Goal: Transaction & Acquisition: Book appointment/travel/reservation

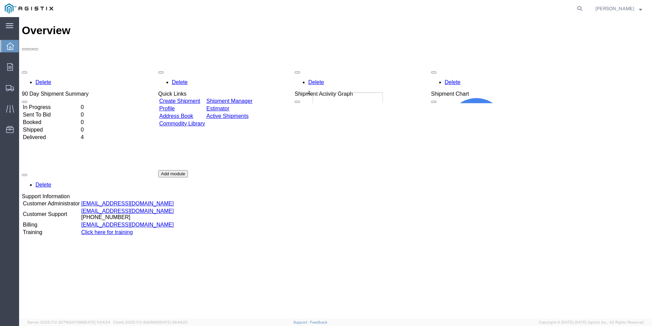
click at [47, 101] on div "Delete 90 Day Shipment Summary In Progress 0 Sent To Bid 0 Booked 0 Shipped 0 D…" at bounding box center [336, 170] width 628 height 205
click at [47, 134] on td "Delivered" at bounding box center [51, 137] width 57 height 7
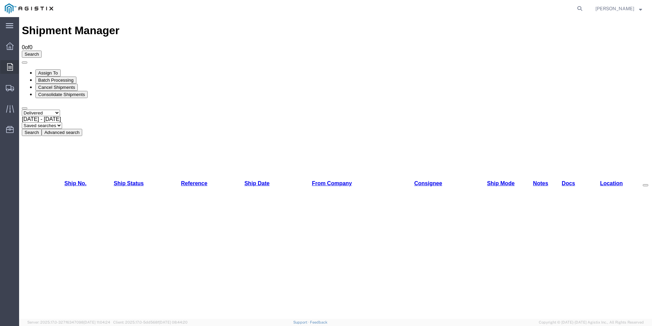
click at [12, 66] on icon at bounding box center [10, 67] width 6 height 8
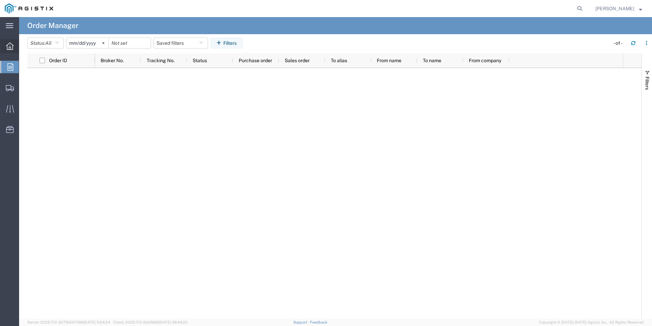
click at [5, 44] on div at bounding box center [9, 46] width 19 height 14
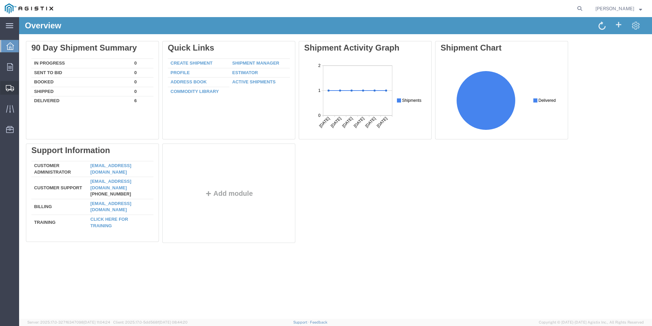
click at [9, 88] on icon at bounding box center [10, 88] width 8 height 6
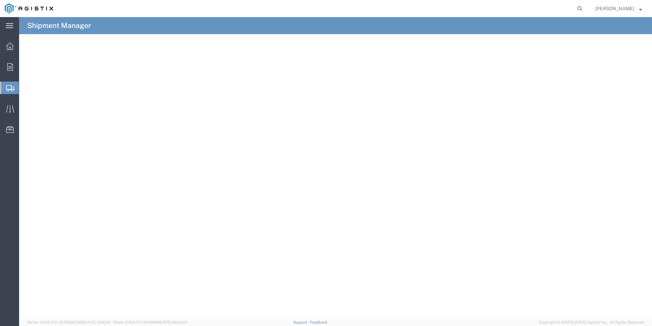
click at [24, 87] on span "Shipments" at bounding box center [21, 88] width 5 height 14
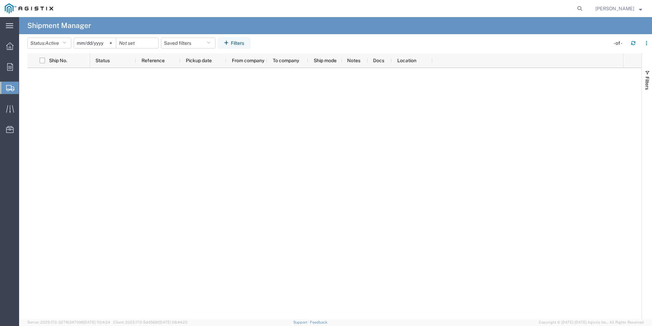
click at [0, 0] on span "Create Shipment" at bounding box center [0, 0] width 0 height 0
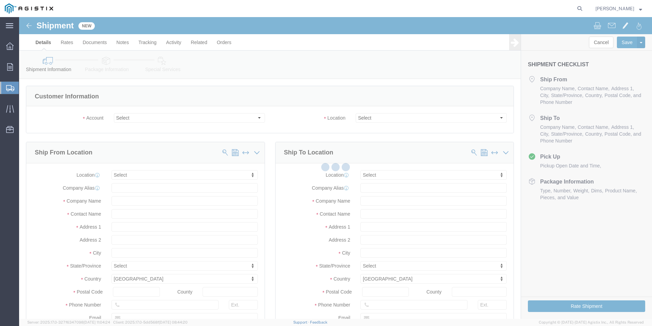
select select
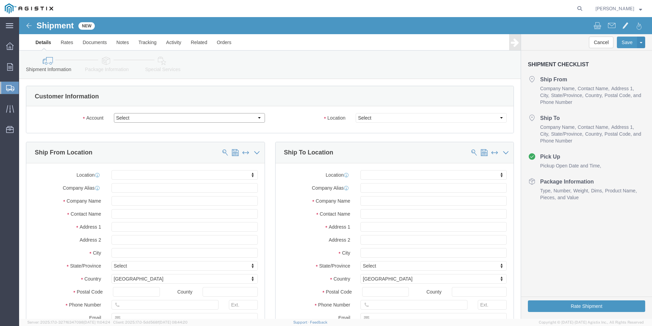
click select "Select Ameron Pole Products Division PG&E"
select select "9596"
click select "Select Ameron Pole Products Division PG&E"
select select
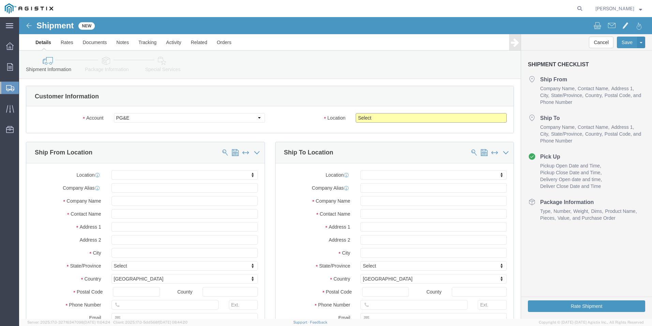
click select "Select All Others [GEOGRAPHIC_DATA] [GEOGRAPHIC_DATA] [GEOGRAPHIC_DATA] [GEOGRA…"
select select "23082"
click select "Select All Others [GEOGRAPHIC_DATA] [GEOGRAPHIC_DATA] [GEOGRAPHIC_DATA] [GEOGRA…"
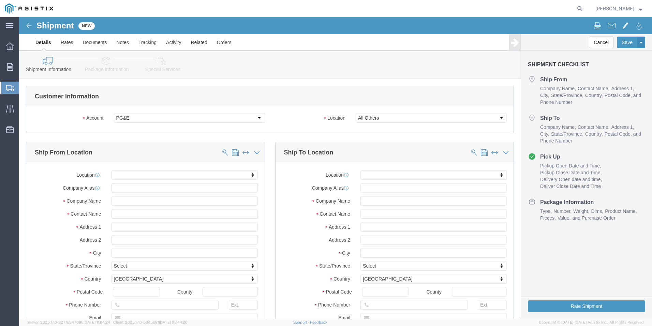
click div "Location Select All Others [GEOGRAPHIC_DATA] [GEOGRAPHIC_DATA] [GEOGRAPHIC_DATA…"
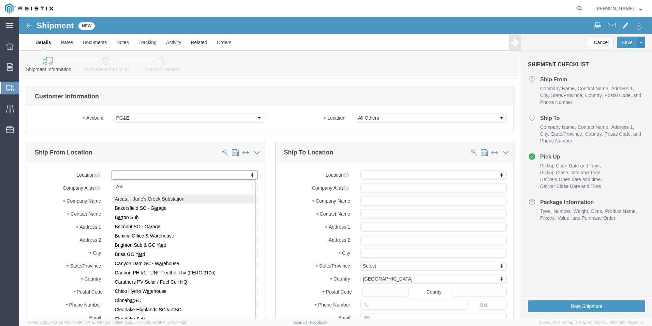
type input "A"
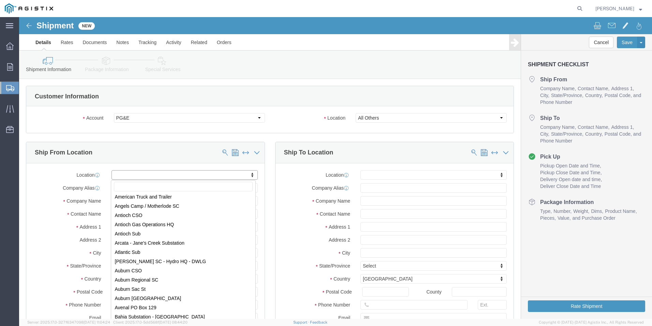
scroll to position [102, 0]
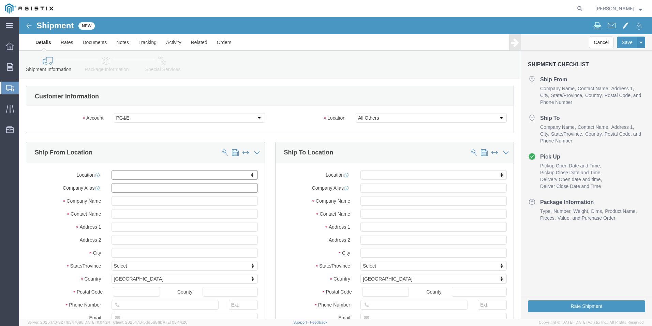
click input "text"
type input "a"
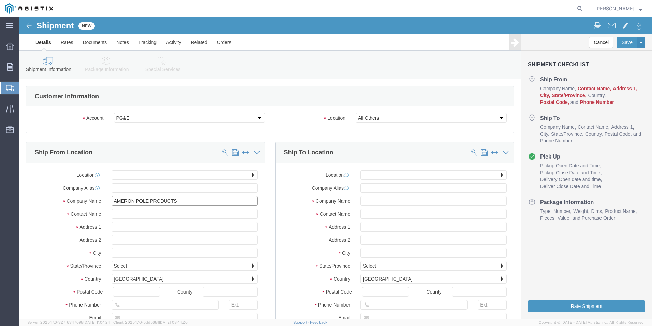
type input "AMERON POLE PRODUCTS"
click input "text"
type input "[PERSON_NAME]"
drag, startPoint x: 183, startPoint y: 210, endPoint x: 179, endPoint y: 210, distance: 4.1
click input "text"
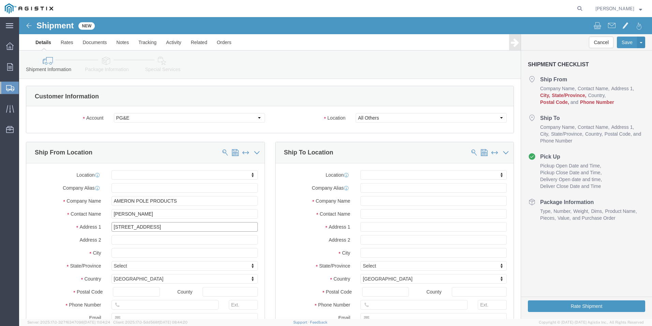
type input "[STREET_ADDRESS]"
click input "text"
type input "C"
type input "TULSA"
type input "OK"
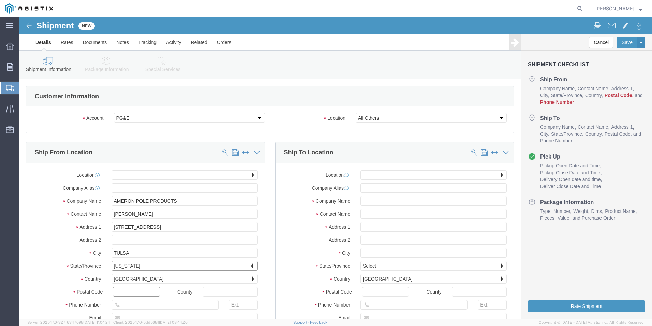
click input "text"
type input "74017"
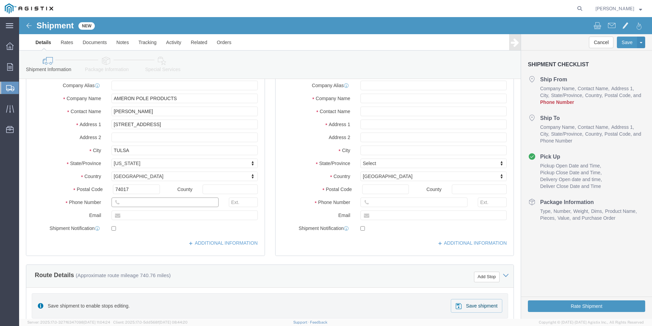
click input "text"
type input "9182001877"
click input "text"
type input "[PERSON_NAME][EMAIL_ADDRESS][PERSON_NAME][DOMAIN_NAME]"
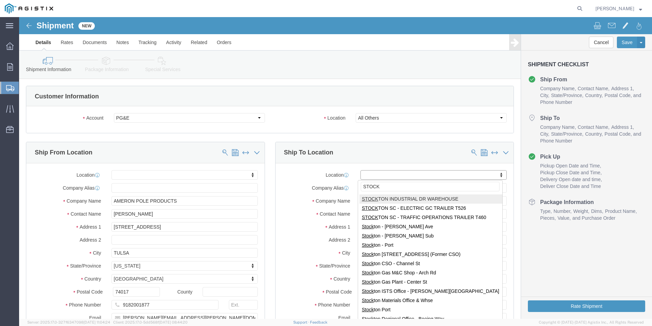
click input "STOCK"
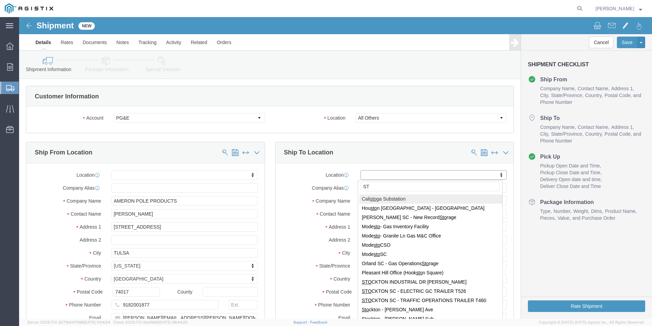
type input "S"
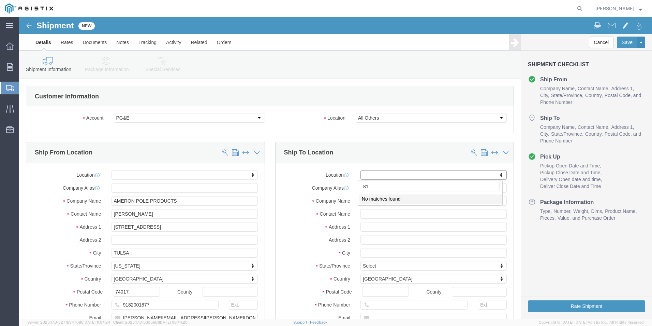
type input "8"
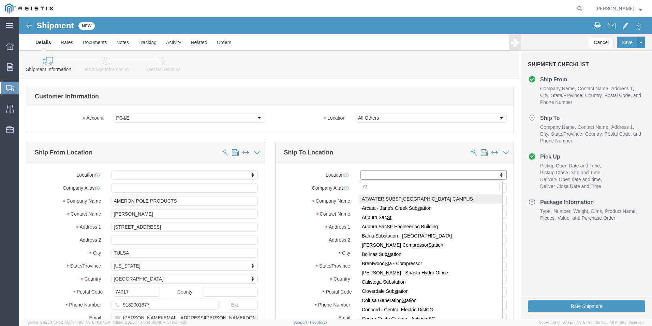
type input "s"
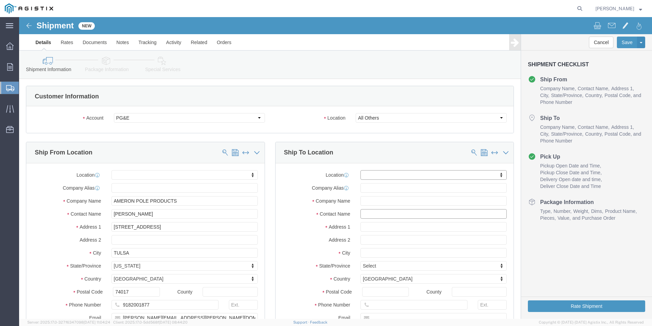
click input "text"
type input "p"
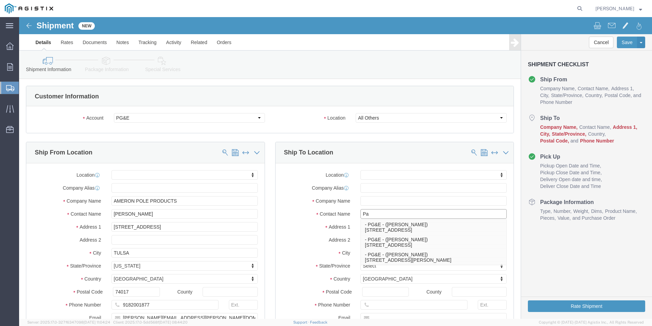
type input "[PERSON_NAME]"
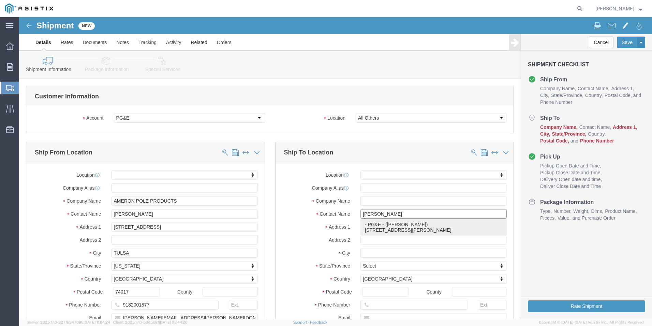
click p "- PG&E - ([PERSON_NAME]) [STREET_ADDRESS][PERSON_NAME][PERSON_NAME]"
select select "CA"
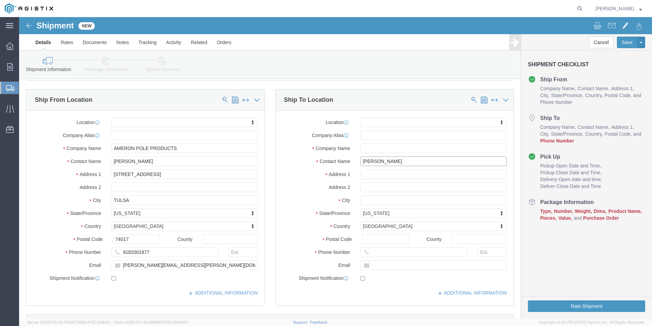
scroll to position [68, 0]
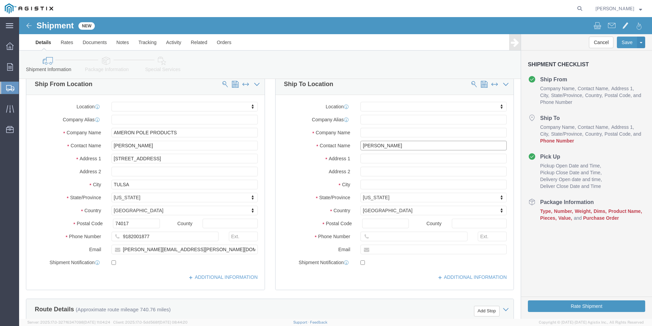
type input "[PERSON_NAME]"
click input "text"
type input "[PHONE_NUMBER]"
click input "text"
type input "[EMAIL_ADDRESS][DOMAIN_NAME]"
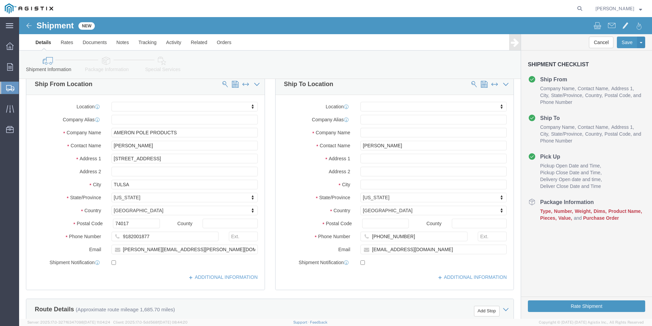
click div "Location My Profile Location (OBSOLETE) [PERSON_NAME] SC - GC TRAILER (OBSOLETE…"
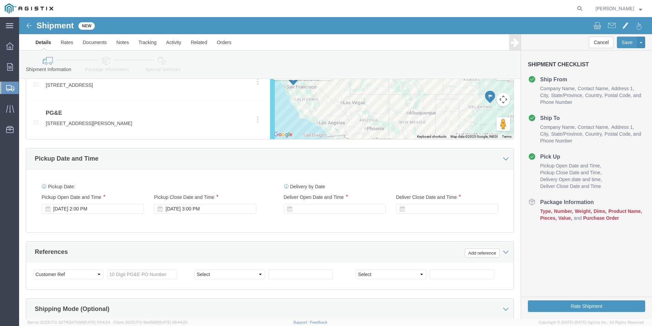
scroll to position [375, 0]
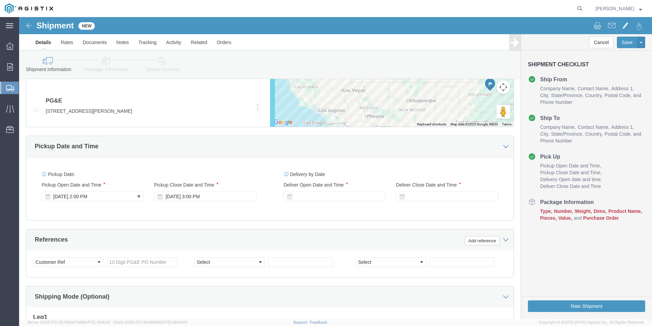
click div "[DATE] 2:00 PM"
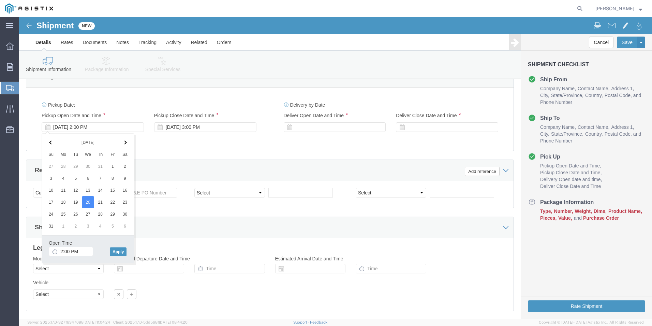
scroll to position [485, 0]
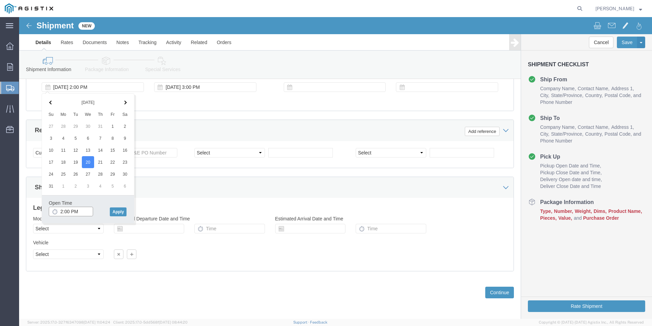
click input "2:00 PM"
type input "8:00 AM"
click button "Apply"
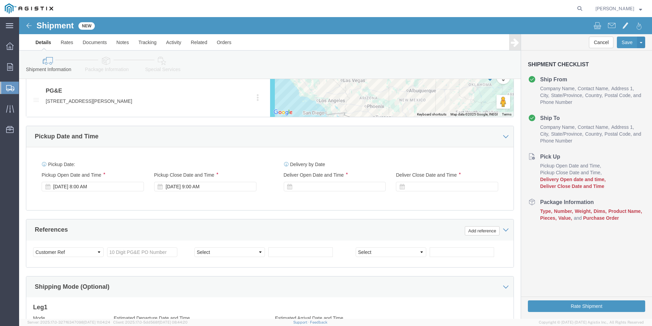
scroll to position [382, 0]
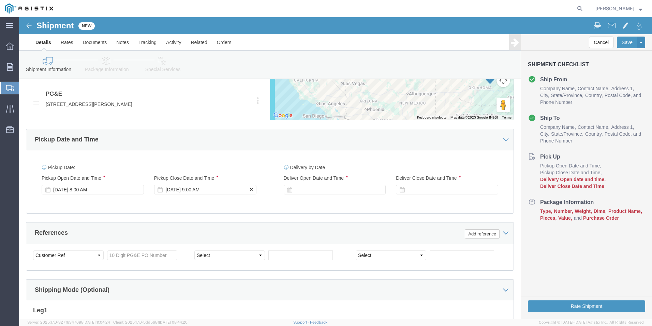
click button
click div
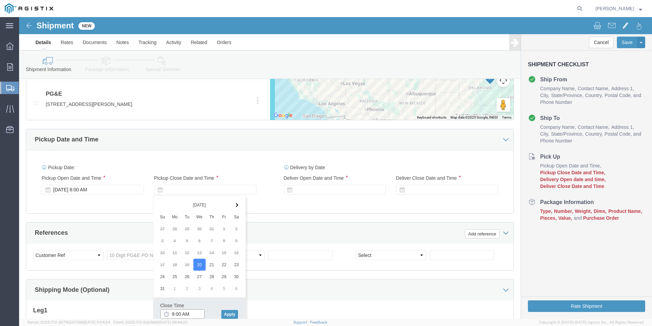
click input "9:00 AM"
click input "02:00 AM"
type input "2:00 PM"
click button "Apply"
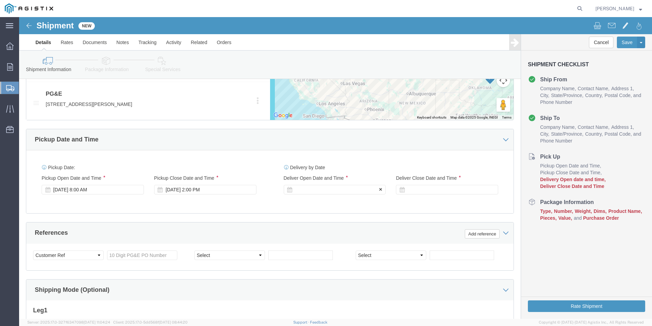
click div
click input "3:00 PM"
type input "8:00 AM"
click button "Apply"
click div
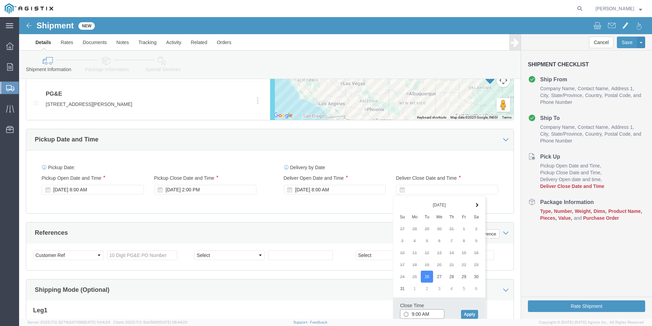
click input "9:00 AM"
click input "02:00 AM"
type input "02:00pM"
click button "Apply"
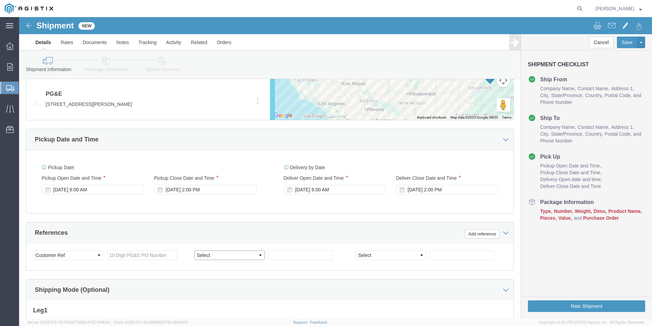
click select "Select Account Type Activity ID Airline Appointment Number ASN Batch Request # …"
select select "JOBNUM"
click select "Select Account Type Activity ID Airline Appointment Number ASN Batch Request # …"
click input "text"
type input "751WC"
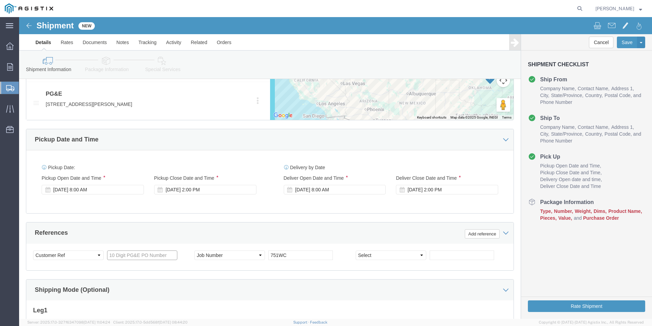
click input "text"
paste input "3501398146"
type input "3501398146"
click div "Select Account Type Activity ID Airline Appointment Number ASN Batch Request # …"
click select "Select Account Type Activity ID Airline Appointment Number ASN Batch Request # …"
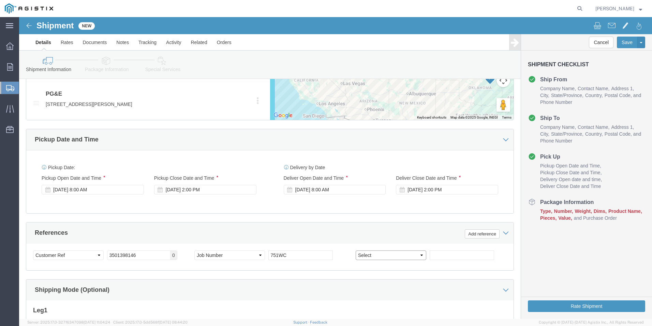
select select "SALEORDR"
click select "Select Account Type Activity ID Airline Appointment Number ASN Batch Request # …"
click input "text"
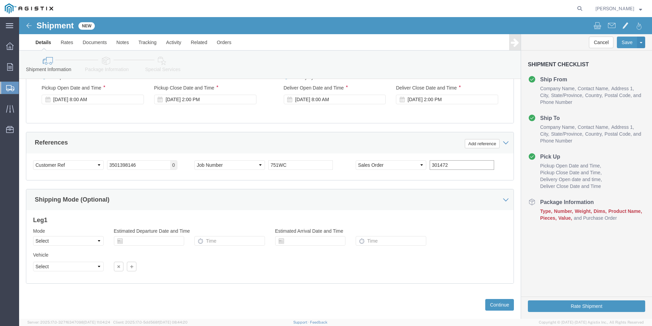
scroll to position [485, 0]
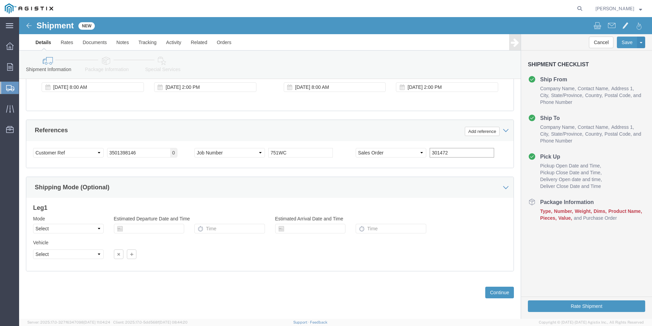
type input "301472"
click select "Select Air Less than Truckload Multi-Leg Ocean Freight Rail Small Parcel Truckl…"
select select "TL"
click select "Select Air Less than Truckload Multi-Leg Ocean Freight Rail Small Parcel Truckl…"
click select "Select 1-Ton (PSS) 10 Wheel 10 Yard Dump Truck 20 Yard Dump Truck Bobtail Botto…"
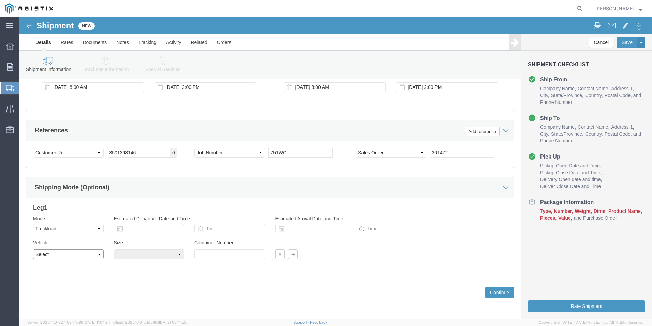
select select "FLBD"
click select "Select 1-Ton (PSS) 10 Wheel 10 Yard Dump Truck 20 Yard Dump Truck Bobtail Botto…"
click select "Select 35 Feet 20 Feet 28 Feet 53 Feet 40 Feet 48 Feet"
select select "48FT"
click select "Select 35 Feet 20 Feet 28 Feet 53 Feet 40 Feet 48 Feet"
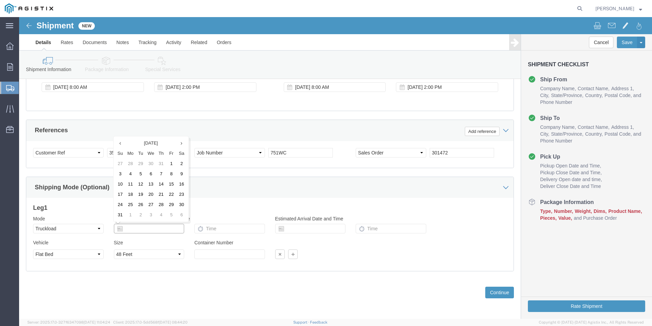
click input "text"
click td "20"
click input "text"
type input "0800am"
click input "text"
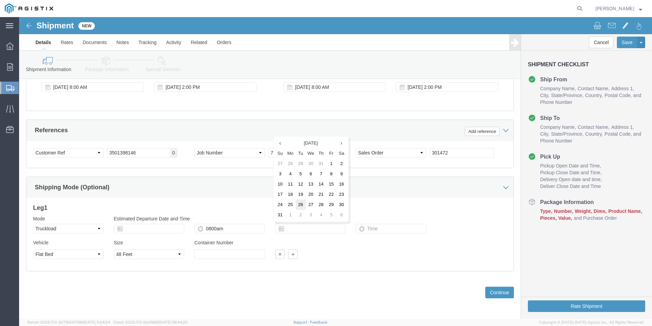
click td "26"
click input "text"
type input "0800am"
click div "Vehicle Select 1-Ton (PSS) 10 Wheel 10 Yard Dump Truck 20 Yard Dump Truck Bobta…"
click button "Continue"
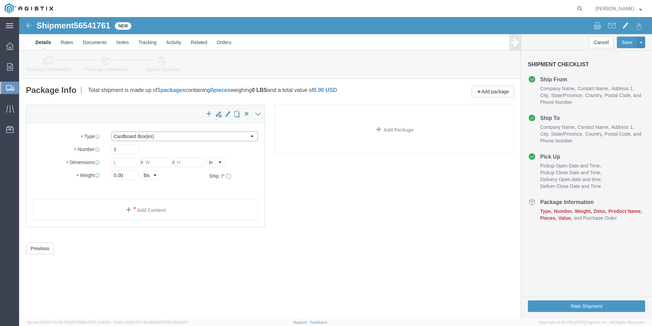
click select "Select Bulk Bundle(s) Cardboard Box(es) Carton(s) Crate(s) Drum(s) (Fiberboard)…"
select select "NKCR"
click select "Select Bulk Bundle(s) Cardboard Box(es) Carton(s) Crate(s) Drum(s) (Fiberboard)…"
click input "1"
type input "5"
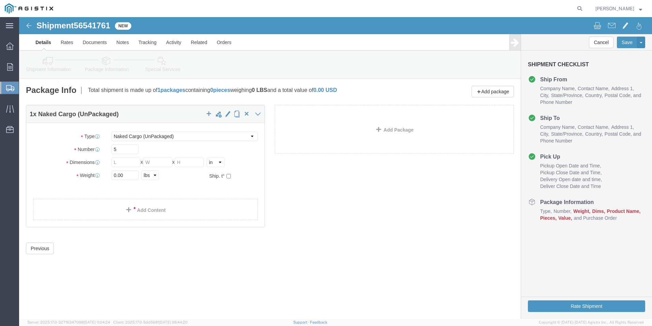
click div "1 x Naked Cargo (UnPackaged) Package Type Select Bulk Bundle(s) Cardboard Box(e…"
click select "Select cm ft in"
select select "FT"
click select "Select cm ft in"
click input "text"
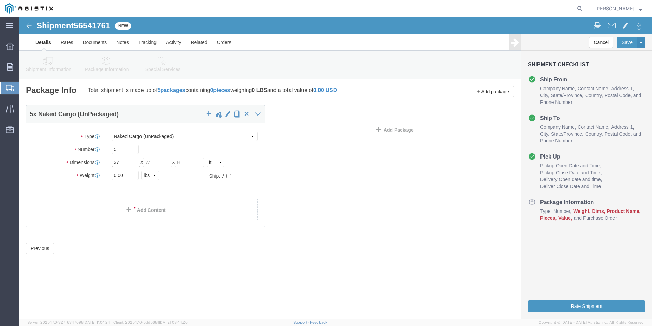
type input "37"
click input "text"
type input "1"
click input "text"
type input "1"
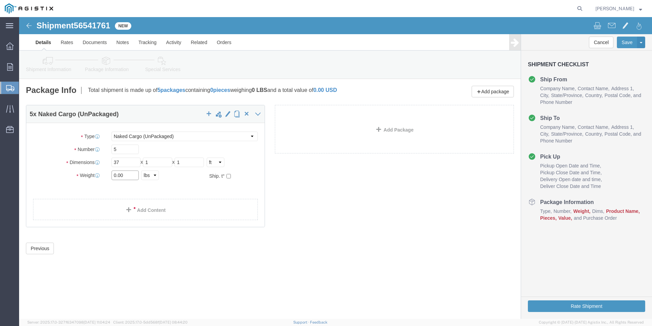
click input "0.00"
drag, startPoint x: 109, startPoint y: 158, endPoint x: 82, endPoint y: 157, distance: 27.0
click div "Weight 0.00 Select kgs lbs Ship. t°"
type input "372"
click link "Add Content"
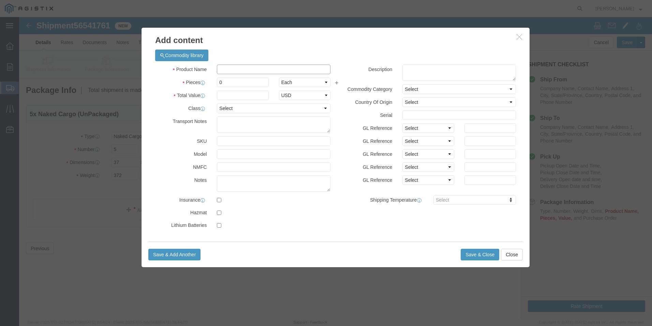
click input "text"
paste input "3501398146"
click input "PO 3501398146 SO"
type input "PO 3501398146 SO 301472"
click input "0"
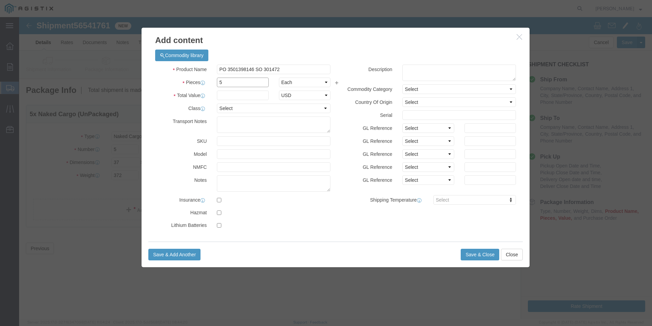
type input "5"
click input "text"
type input "1000"
click button "Save & Close"
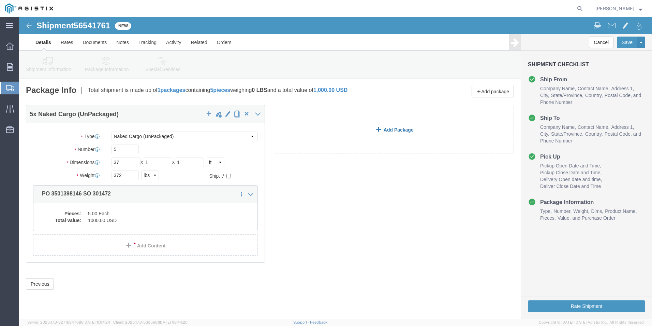
click link "Add Package"
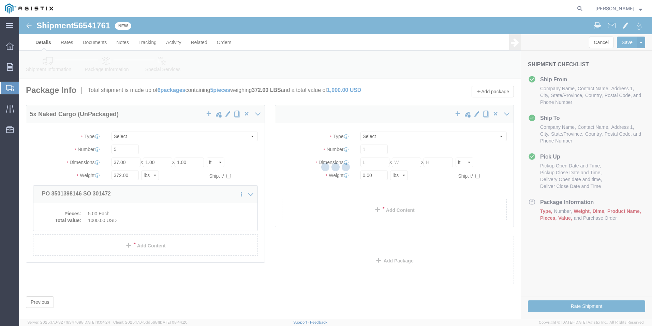
select select "NKCR"
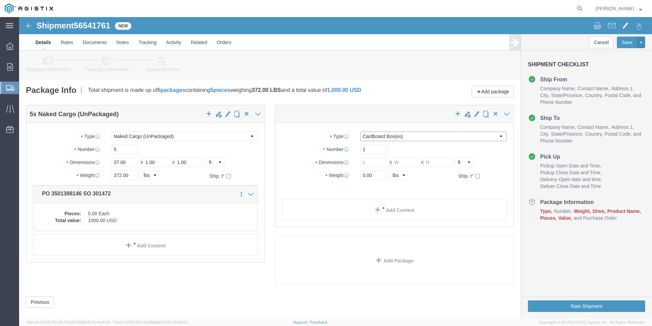
click select "Select Bulk Bundle(s) Cardboard Box(es) Carton(s) Crate(s) Drum(s) (Fiberboard)…"
select select "NKCR"
click select "Select Bulk Bundle(s) Cardboard Box(es) Carton(s) Crate(s) Drum(s) (Fiberboard)…"
click input "1"
type input "5"
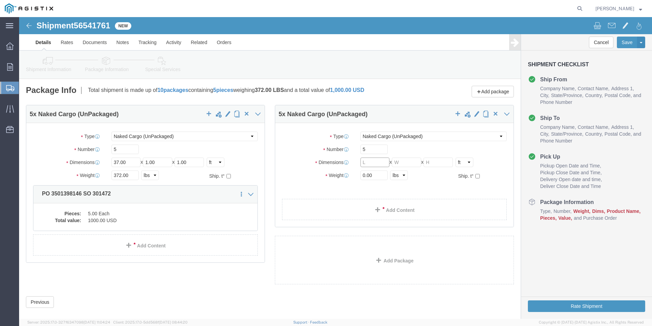
click input "text"
type input "8"
click input "text"
click input "0.00"
drag, startPoint x: 358, startPoint y: 158, endPoint x: 329, endPoint y: 158, distance: 29.3
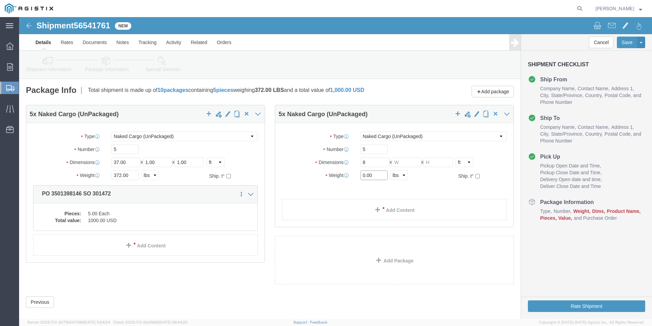
click div "Weight 0.00 Select kgs lbs Ship. t°"
type input "39"
click input "text"
type input "0.3333"
click input "text"
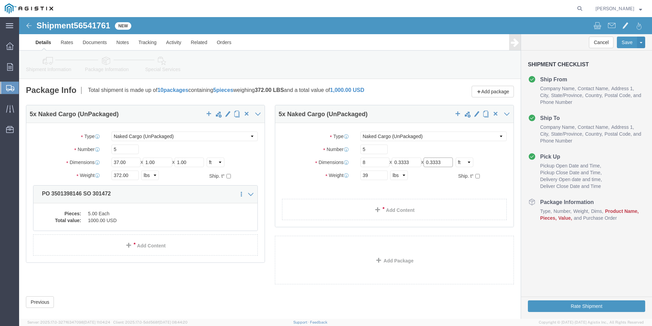
type input "0.3333"
click select "Select cm ft in"
select select "IN"
click select "Select cm ft in"
type input "96.00"
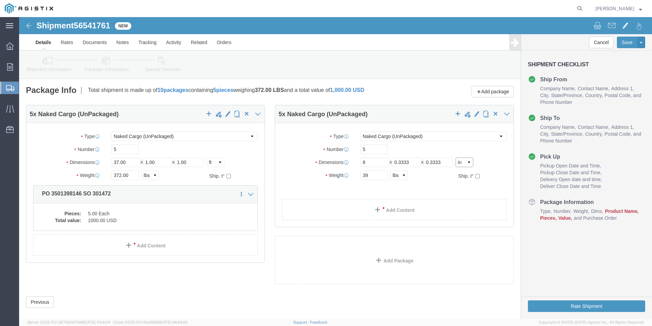
type input "4.00"
click div "5 x Naked Cargo (UnPackaged) Package Type Select Bulk Bundle(s) Cardboard Box(e…"
click link "Add Content"
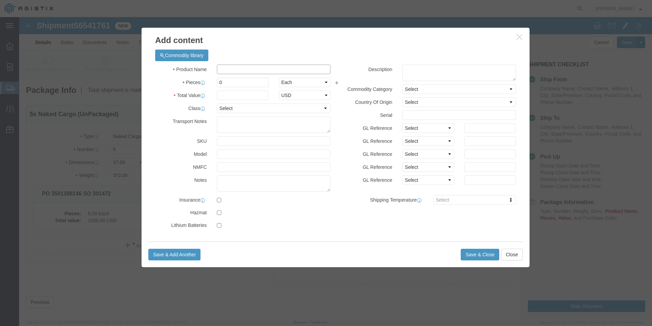
click input "text"
type input "PO 3501398146 SO 301472"
click input "1000"
drag, startPoint x: 213, startPoint y: 77, endPoint x: 191, endPoint y: 78, distance: 21.9
click div "1000"
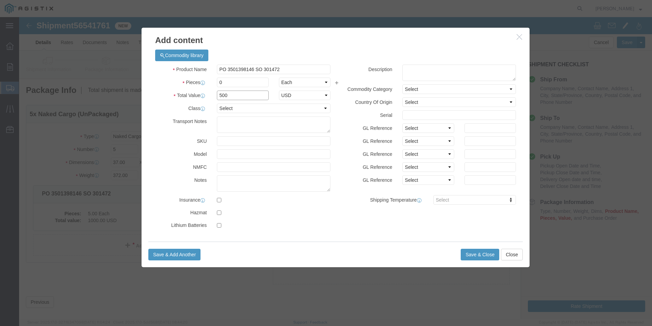
type input "500"
click input "0"
type input "5"
type input "2500"
click button "Save & Close"
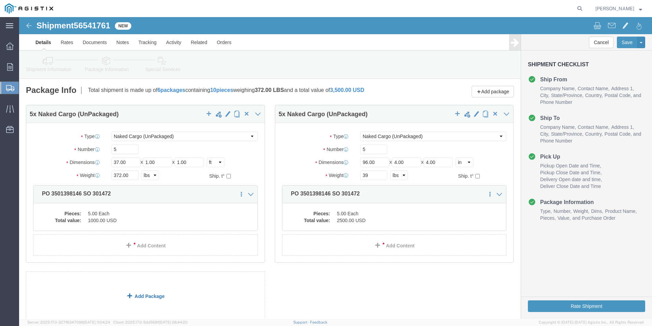
click link "Add Package"
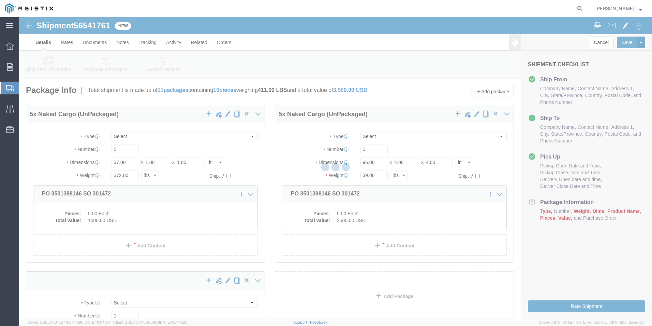
select select "NKCR"
select select "CBOX"
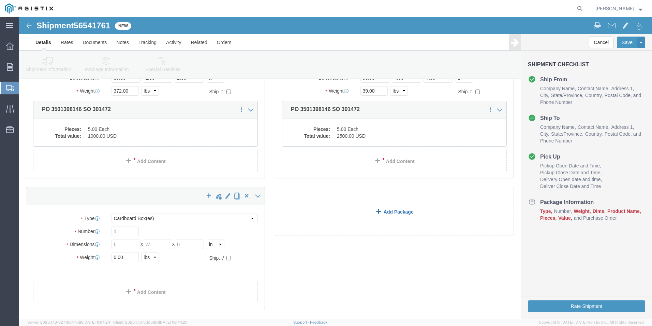
scroll to position [102, 0]
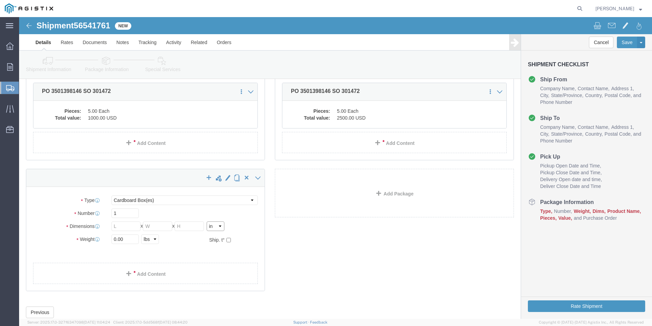
click select "Select cm ft in"
select select "FT"
click select "Select cm ft in"
click input "text"
type input "1"
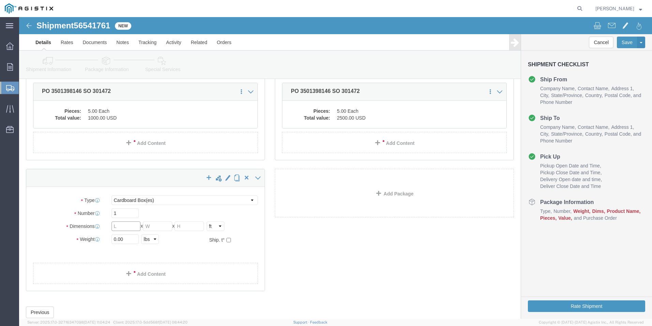
click input "text"
type input "1"
click input "0.00"
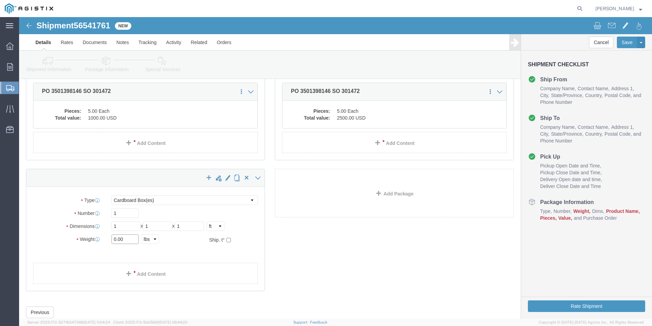
drag, startPoint x: 104, startPoint y: 221, endPoint x: 78, endPoint y: 220, distance: 25.9
click div "Weight 0.00 Select kgs lbs Ship. t°"
type input "5"
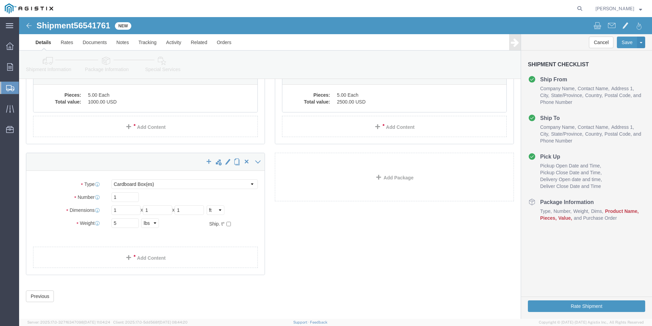
scroll to position [123, 0]
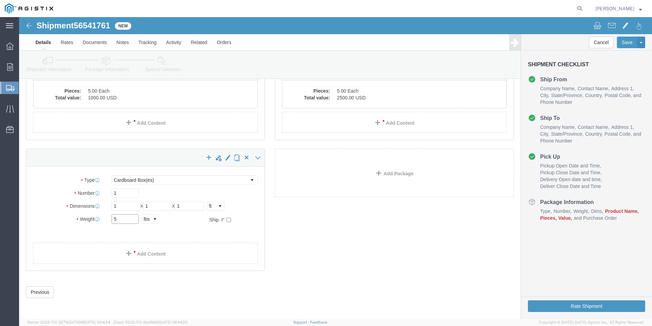
click input "5"
type input "11"
click link "Add Content"
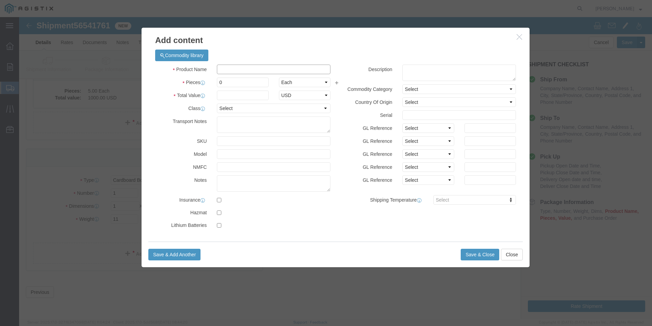
click input "text"
type input "PO 3501398146 SO 301472"
type input "2500"
click input "PO 3501398146 SO 301472"
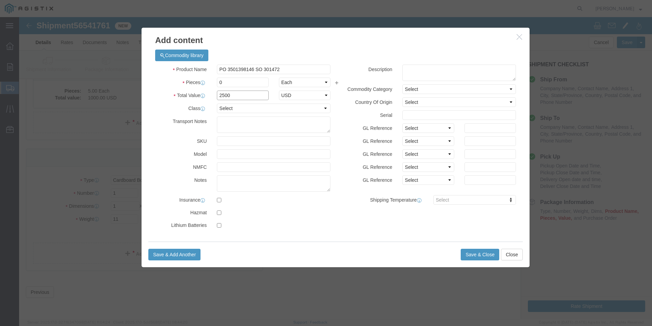
click input "2500"
drag, startPoint x: 213, startPoint y: 77, endPoint x: 184, endPoint y: 75, distance: 29.4
click div "Total Value 2500 Select ADP AED AFN ALL AMD AOA ARS ATS AUD AWG AZN BAM BBD BDT…"
click input "0"
type input "1"
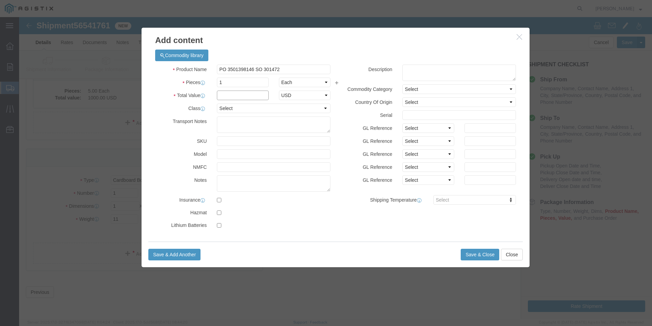
click input "text"
type input "100"
click button "Save & Close"
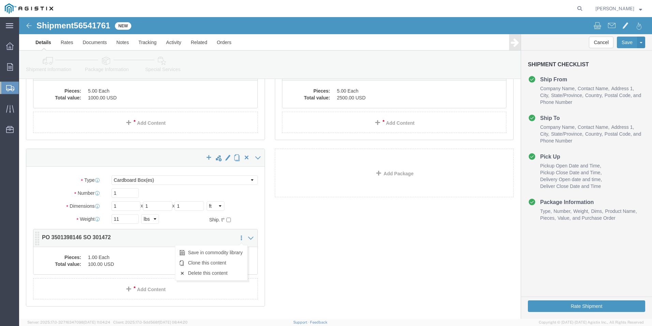
click icon
click div "Pieces: 1.00 Each Total value: 100.00 USD"
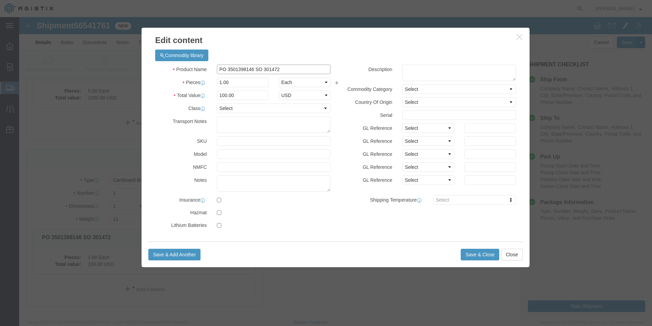
click input "PO 3501398146 SO 301472"
type input "PO 3501398146 SO 301472 KPGEPL KIT"
click button "Save & Close"
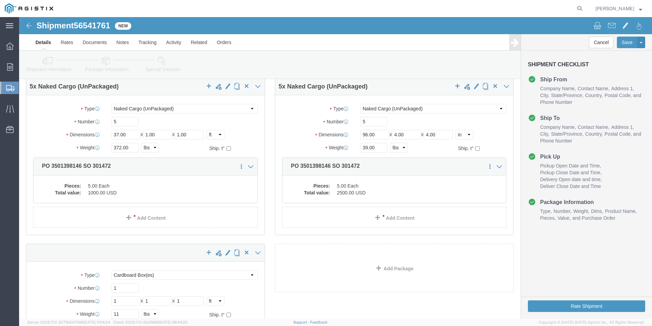
scroll to position [0, 0]
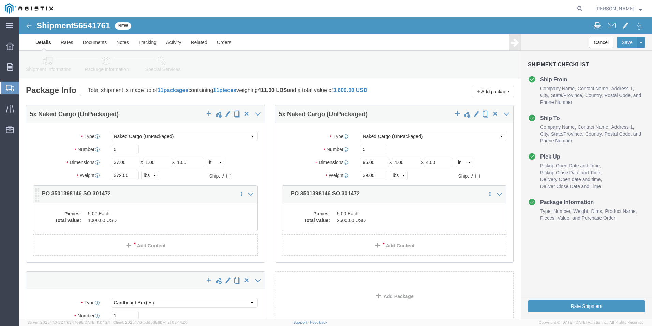
click p "PO 3501398146 SO 301472"
click div "Number 5"
click div "5 x Naked Cargo (UnPackaged) Package Type Select Bulk Bundle(s) Cardboard Box(e…"
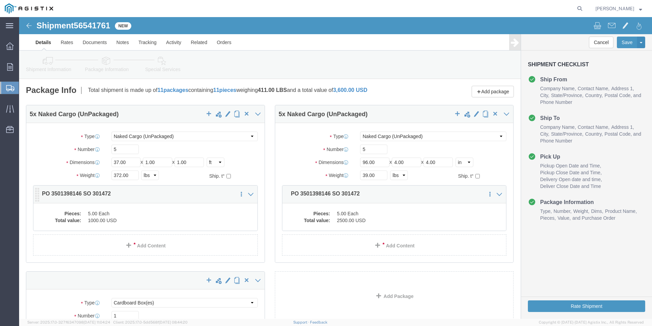
click p "PO 3501398146 SO 301472"
click dd "1000.00 USD"
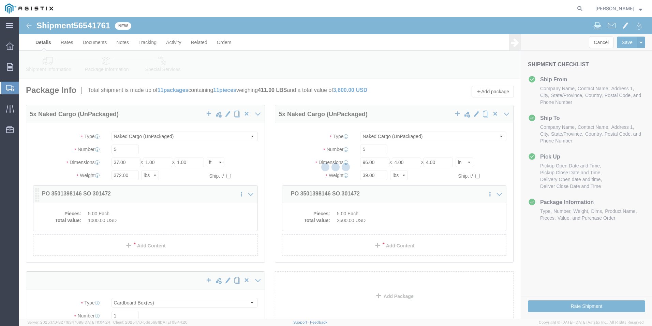
click at [116, 219] on div at bounding box center [335, 167] width 633 height 301
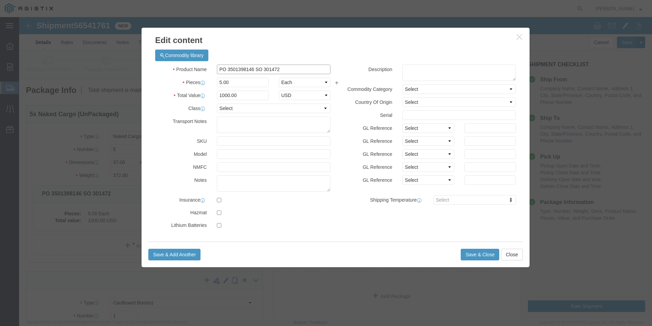
click input "PO 3501398146 SO 301472"
type input "PO 3501398146 SO 301472 74444 POLE"
click button "Save & Close"
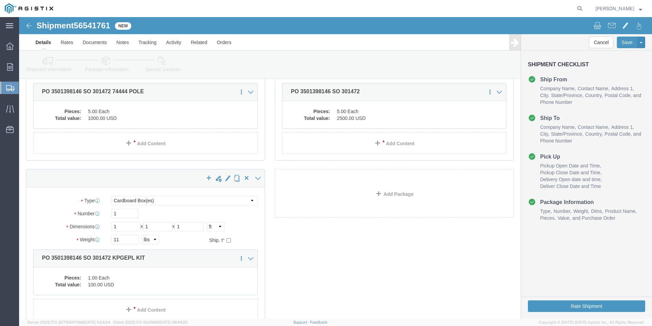
scroll to position [102, 0]
click div "Pieces: 5.00 Each Total value: 2500.00 USD"
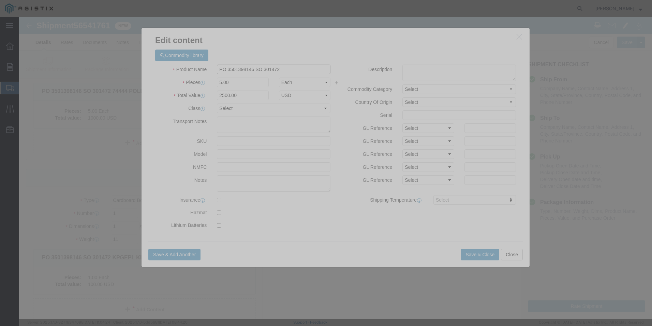
click input "PO 3501398146 SO 301472"
type input "PO 3501398146 SO 301472 74427 ARM"
click button "Save & Close"
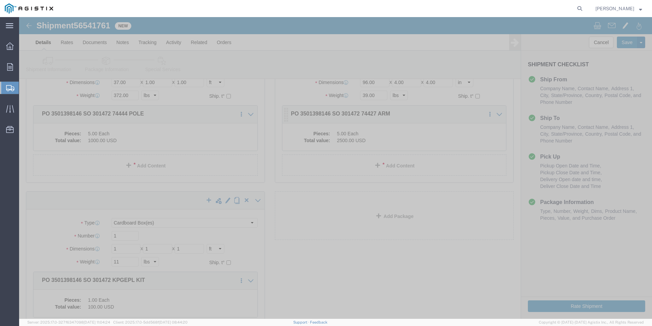
scroll to position [68, 0]
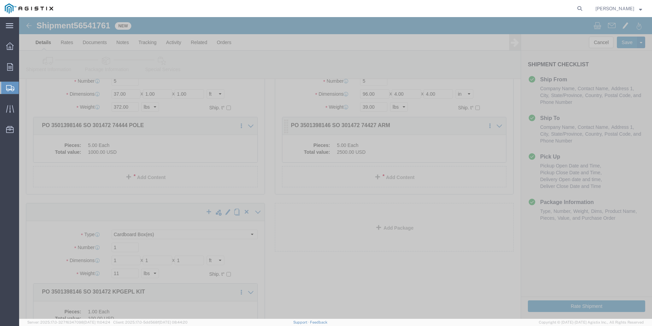
click div "Pieces: 5.00 Each Total value: 2500.00 USD"
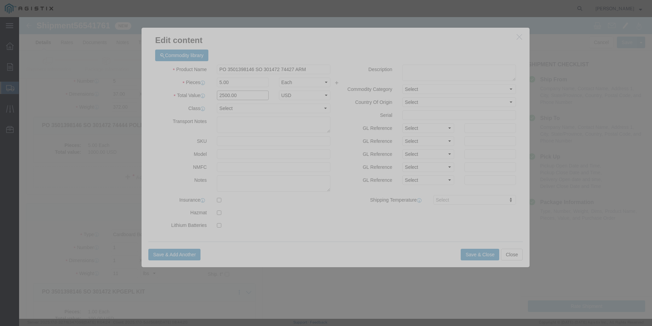
click input "2500.00"
type input "500.00"
click button "Save & Close"
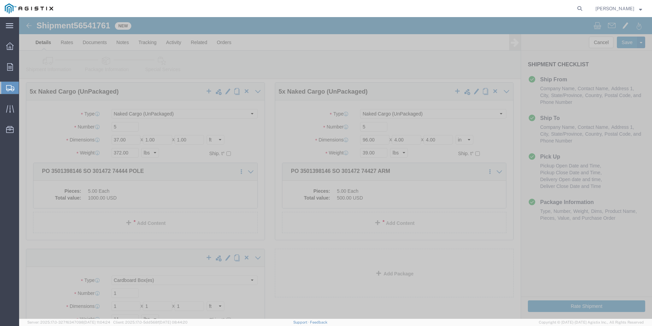
scroll to position [0, 0]
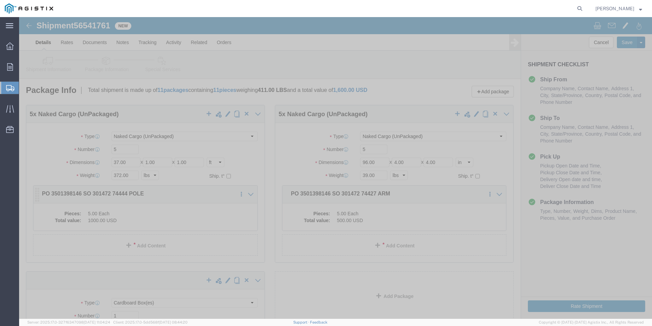
click dd "1000.00 USD"
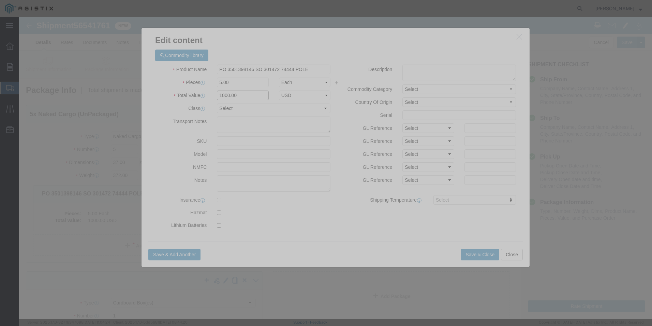
click input "1000.00"
type input "5000.00"
click button "Save & Close"
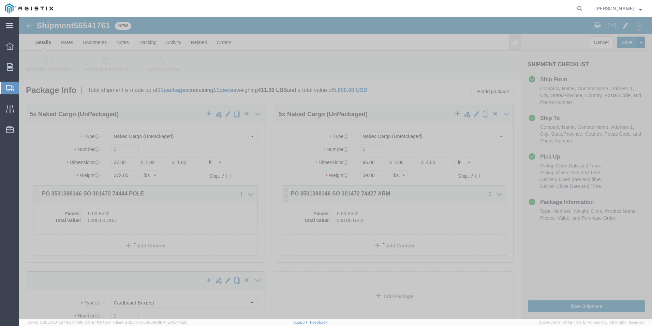
click dd "500.00 USD"
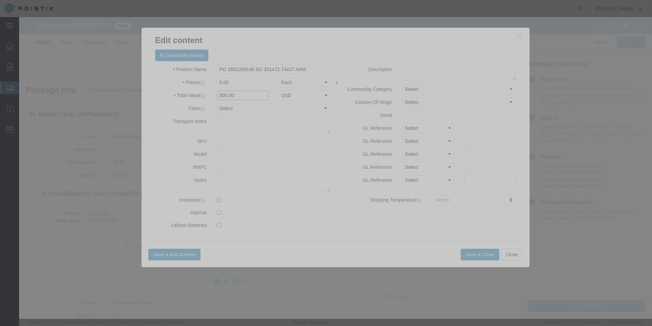
click input "500.00"
type input "2500.00"
click button "Save & Close"
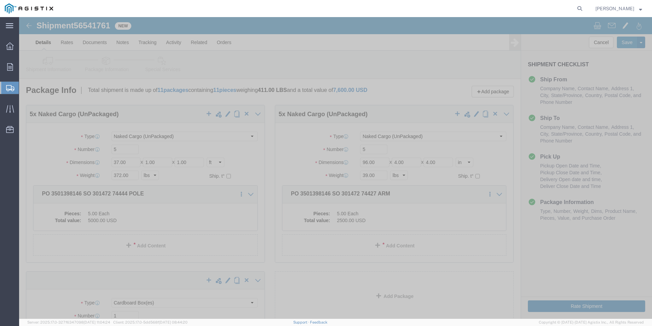
click button "Rate Shipment"
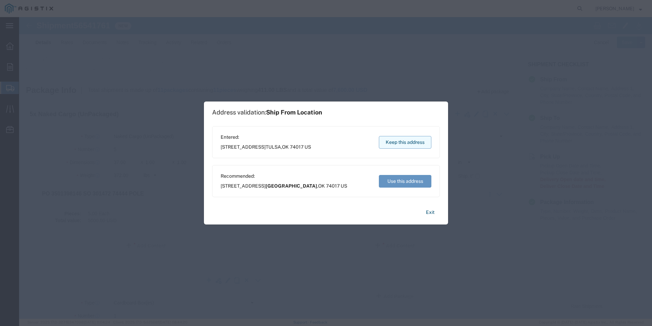
click at [394, 144] on button "Keep this address" at bounding box center [405, 142] width 53 height 13
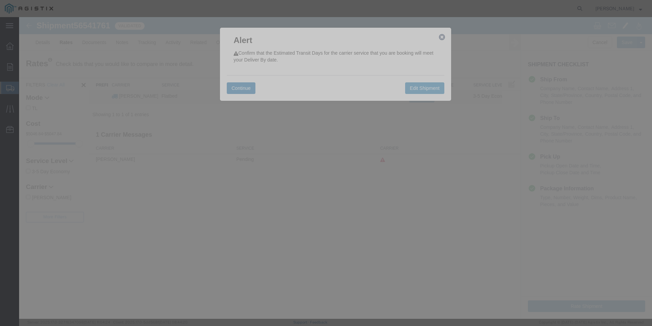
click at [239, 88] on button "Continue" at bounding box center [241, 88] width 29 height 12
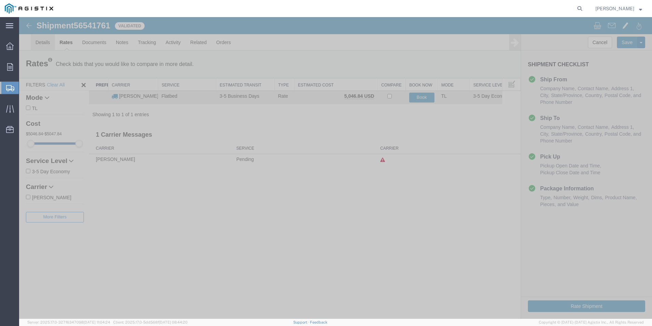
click at [48, 40] on link "Details" at bounding box center [43, 42] width 24 height 16
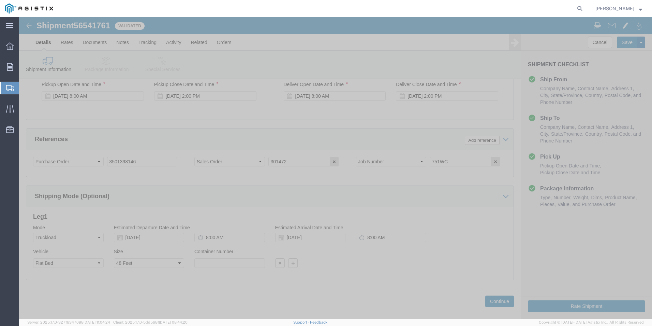
scroll to position [449, 0]
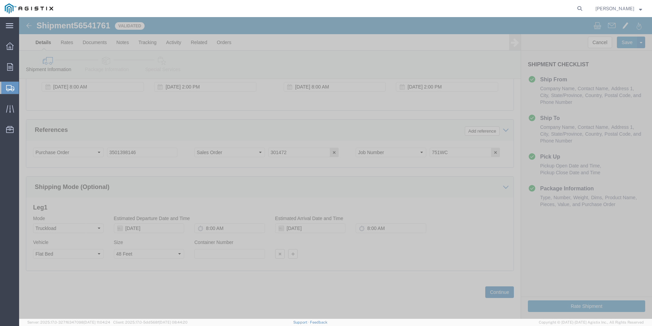
click button "Continue"
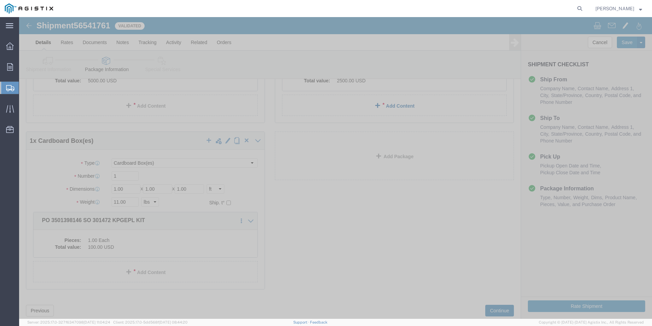
scroll to position [124, 0]
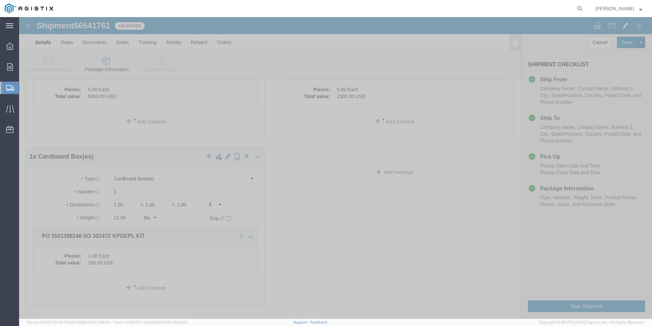
click div "5 x Naked Cargo (UnPackaged) Package Type Select Bulk Bundle(s) Cardboard Box(e…"
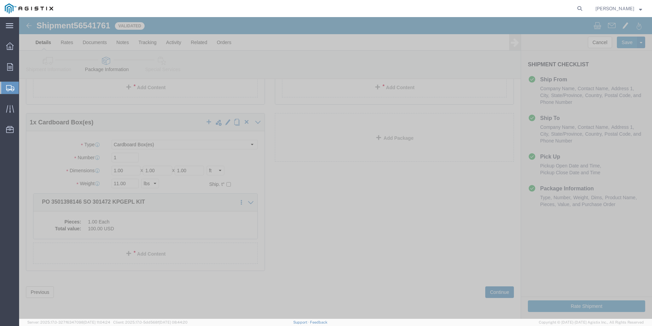
click button "Continue"
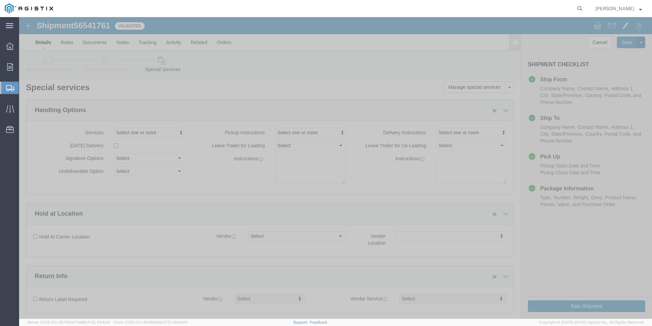
scroll to position [0, 0]
click span "Select one or more"
click span "Site Support"
select select "PICKUP_SITE_SUPPORT"
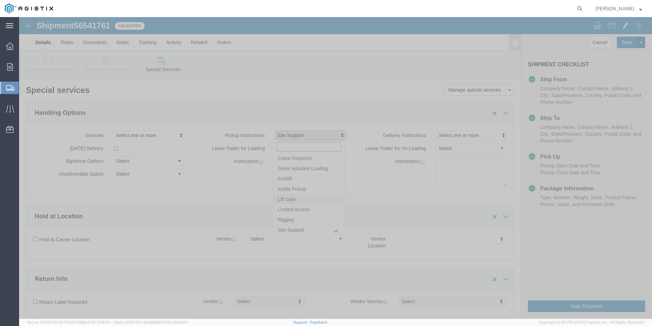
scroll to position [37, 0]
click input "text"
click div "Instructions"
click select "Select 1 Hour 2 Hour 3 Hour 4 Hour 5 Hour 6 Hour 7 Hour 8 Hour 1 Day 2 Days 3 D…"
select select "8"
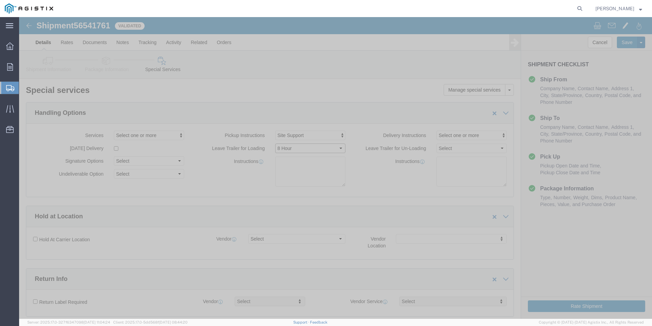
click select "Select 1 Hour 2 Hour 3 Hour 4 Hour 5 Hour 6 Hour 7 Hour 8 Hour 1 Day 2 Days 3 D…"
click span "Select one or more"
click span "Site Support"
select select "DELIVERY_SITE_SUPPORT"
click div "Services Select one or more 10 [PERSON_NAME] 12 ton Crane (25,000 lb cap) 3 Axl…"
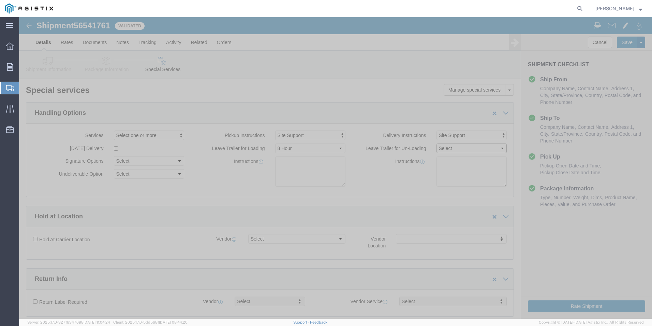
click select "Select 1 Hour 2 Hour 3 Hour 4 Hour 5 Hour 6 Hour 7 Hour 8 Hour 1 Day 2 Days 3 D…"
select select "8"
click select "Select 1 Hour 2 Hour 3 Hour 4 Hour 5 Hour 6 Hour 7 Hour 8 Hour 1 Day 2 Days 3 D…"
click div "Instructions"
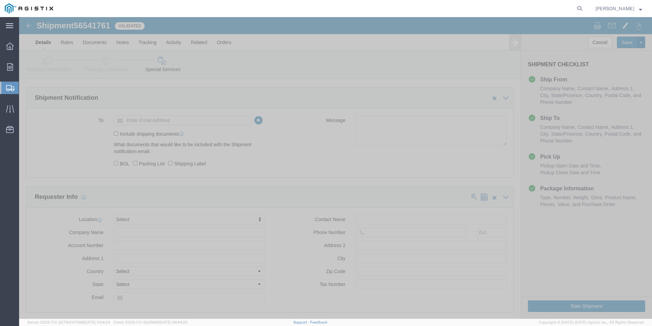
scroll to position [409, 0]
click input "text"
type input "J"
type input "[PERSON_NAME][EMAIL_ADDRESS][PERSON_NAME][DOMAIN_NAME]"
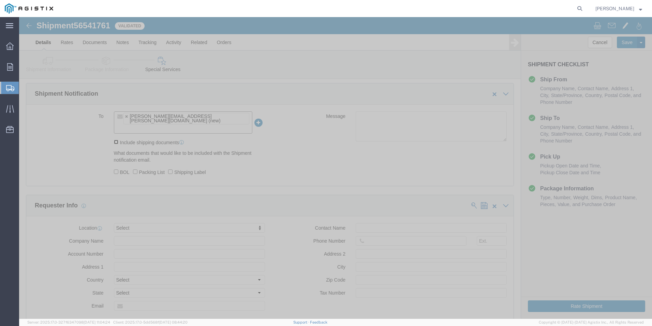
click input "Include shipping documents"
checkbox input "true"
click input "BOL"
checkbox input "true"
click input "Packing List"
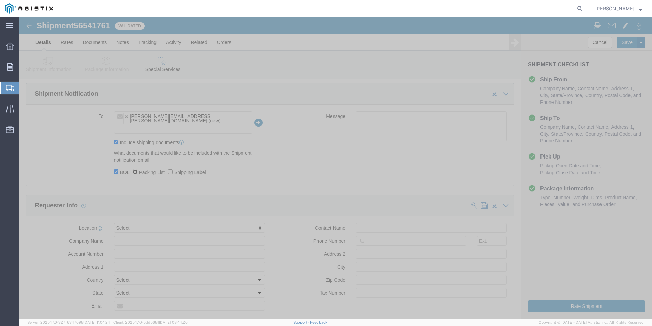
checkbox input "true"
click input "Shipping Label"
checkbox input "true"
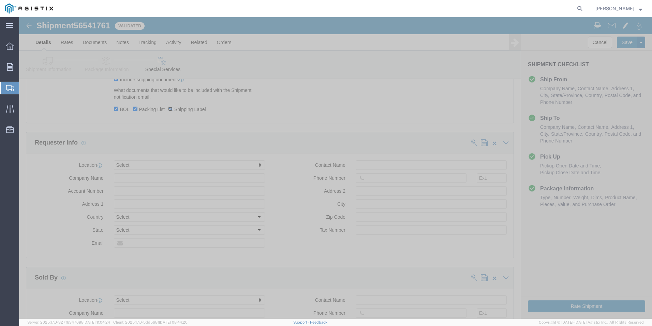
scroll to position [512, 0]
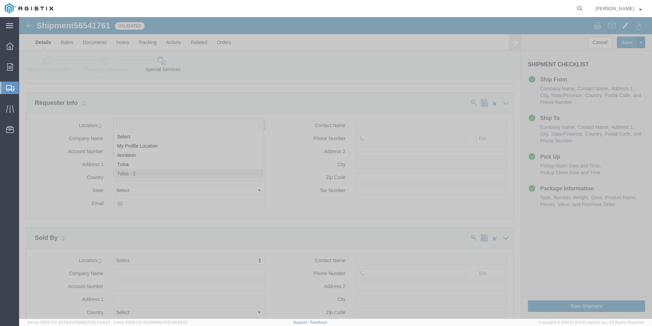
select select "70291"
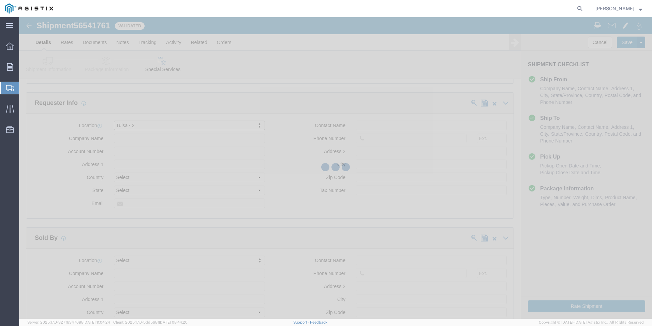
type input "Ameron Pole Products Division"
type input "[STREET_ADDRESS]"
select select "US"
type input "Tulsa"
type input "74107"
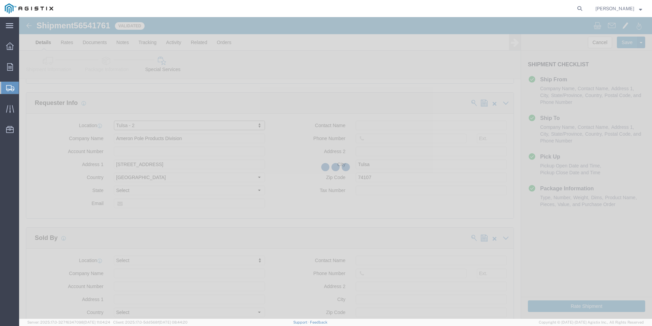
select select "OK"
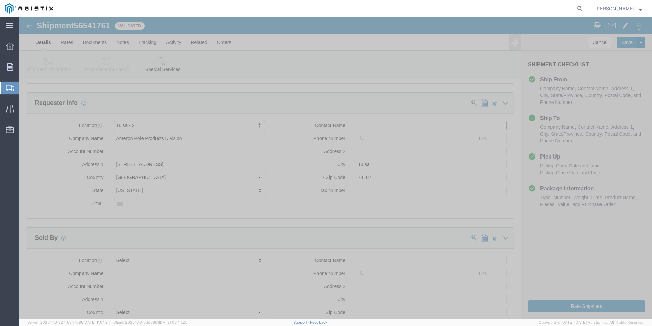
click input "text"
type input "[PERSON_NAME]"
type input "9182001877"
click div "Contact Name [PERSON_NAME] Phone Number [PHONE_NUMBER] Address 2 City [GEOGRAPH…"
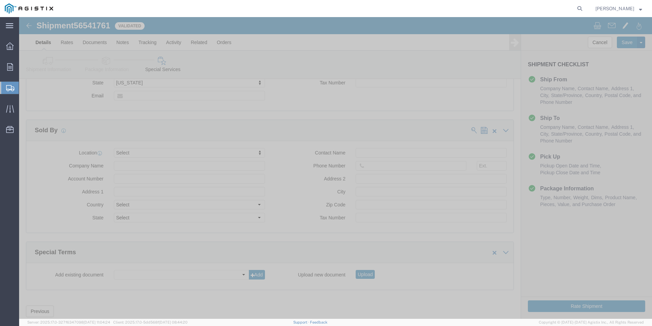
scroll to position [626, 0]
click button "Rate Shipment"
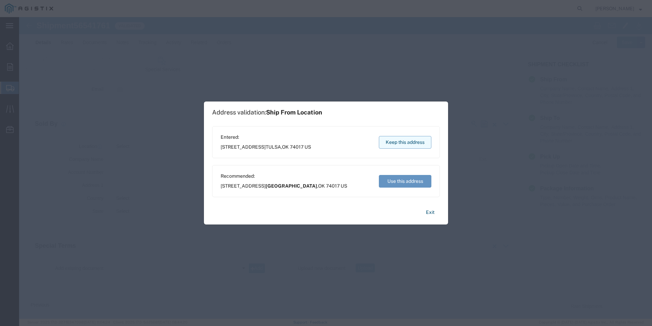
click at [419, 143] on button "Keep this address" at bounding box center [405, 142] width 53 height 13
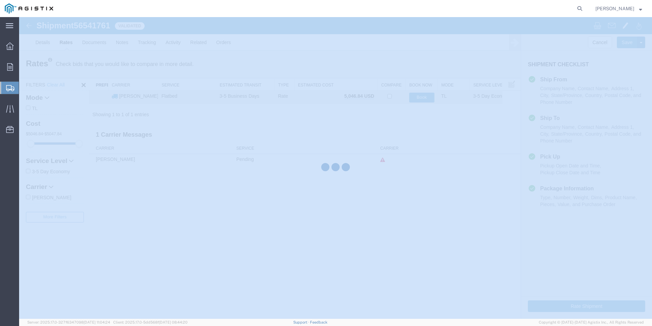
scroll to position [0, 0]
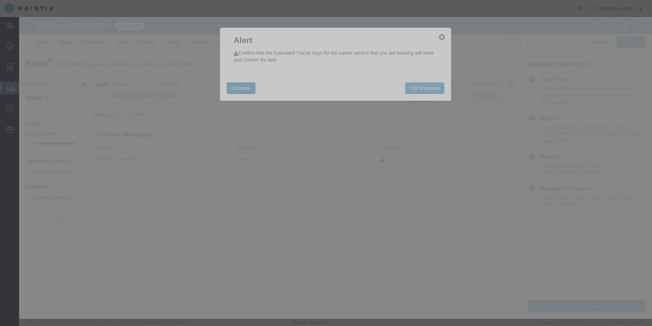
click at [248, 87] on button "Continue" at bounding box center [241, 88] width 29 height 12
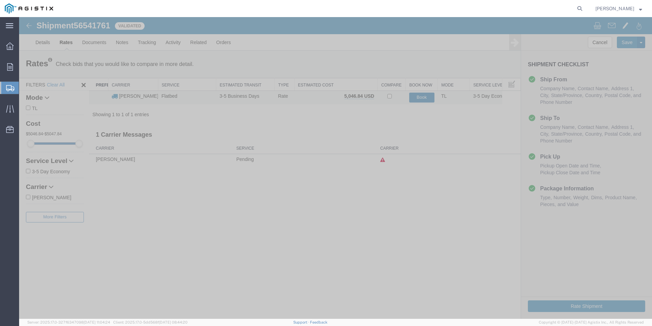
click at [421, 98] on button "Book" at bounding box center [421, 97] width 25 height 10
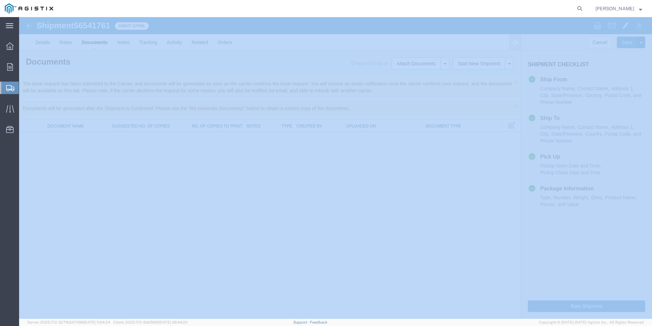
click at [4, 84] on div at bounding box center [9, 88] width 19 height 12
